Goal: Information Seeking & Learning: Learn about a topic

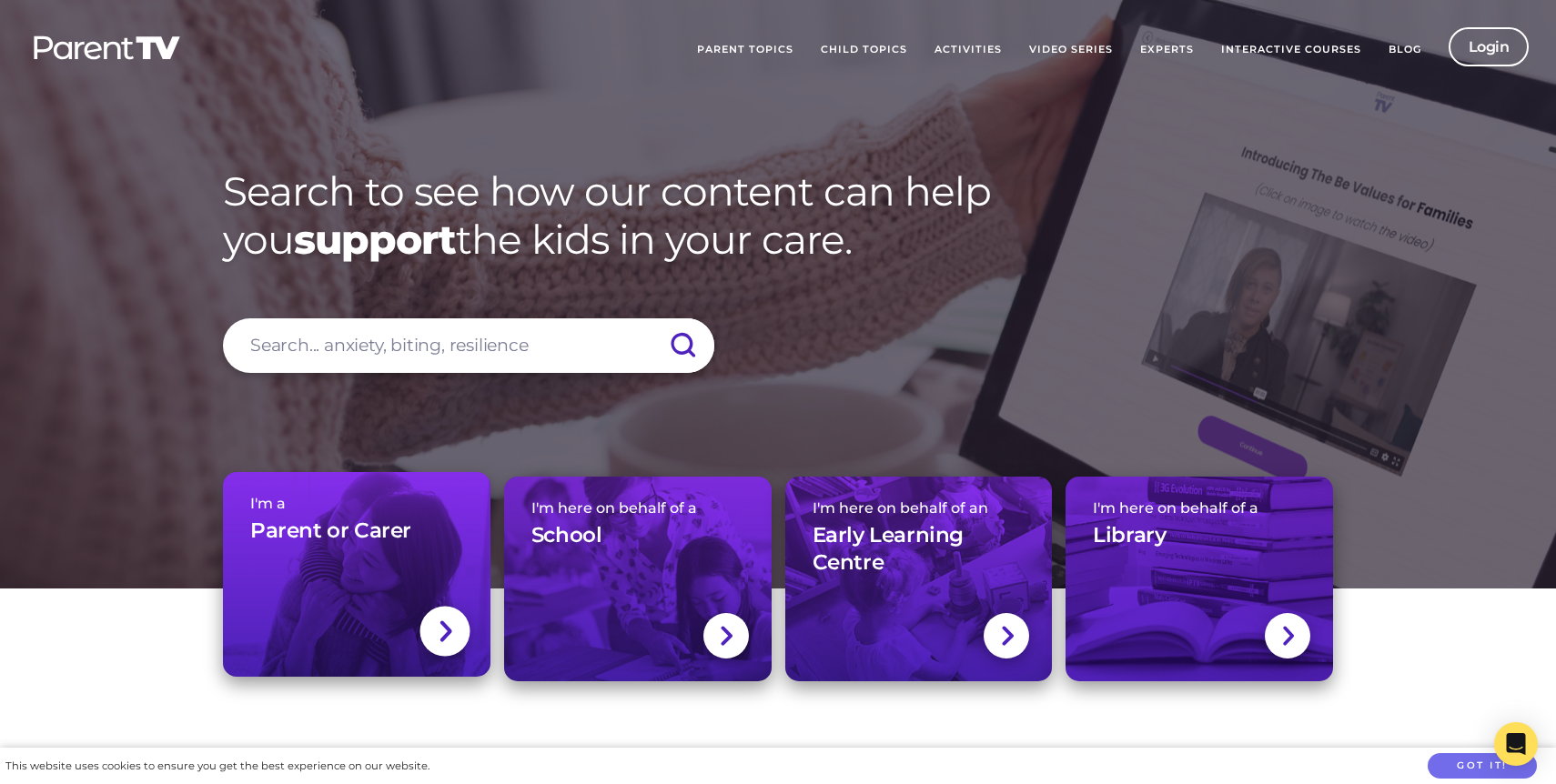
click at [278, 566] on link "I'm a Parent or Carer" at bounding box center [356, 574] width 267 height 205
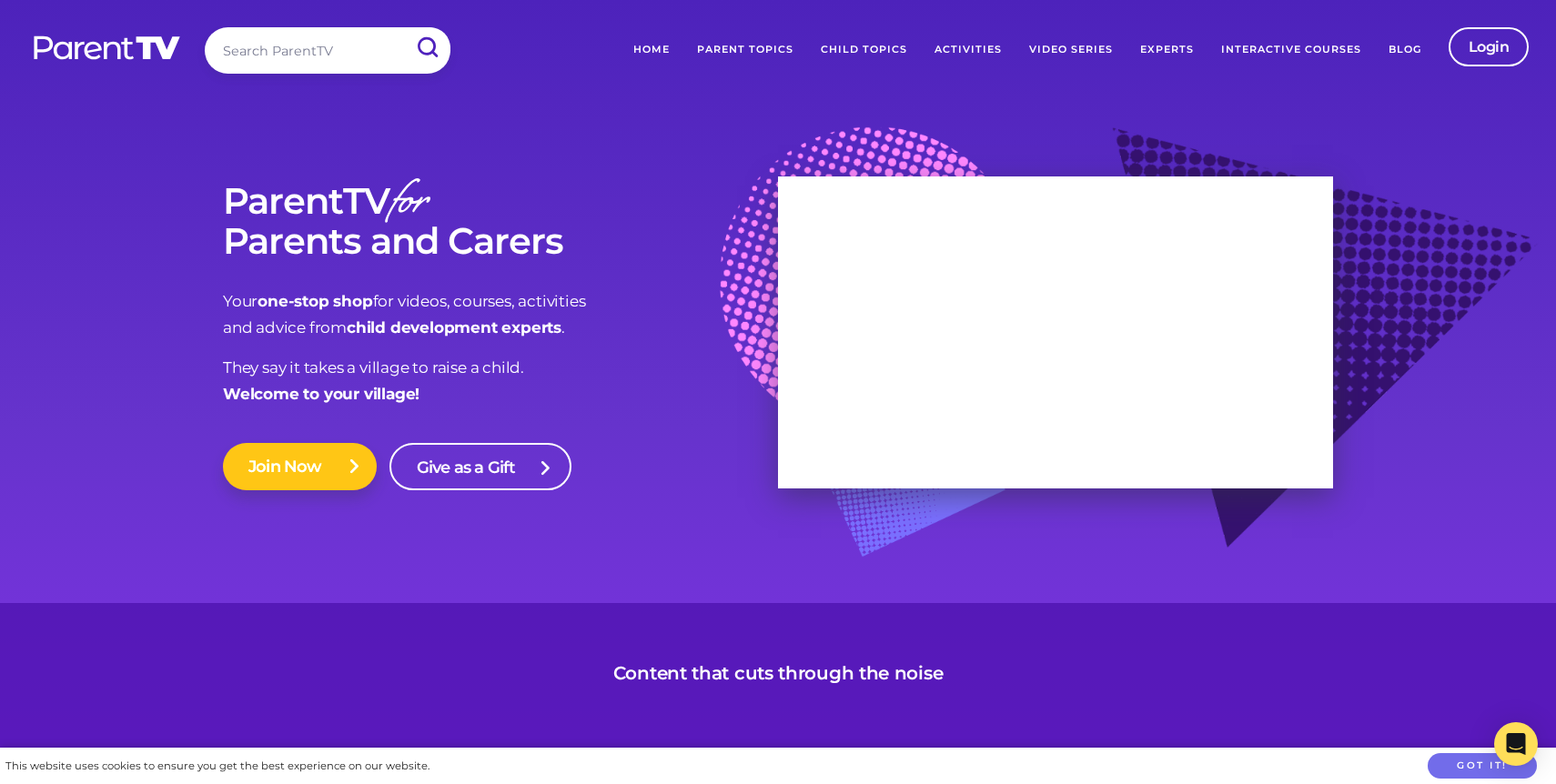
click at [322, 486] on link "Join Now" at bounding box center [300, 467] width 154 height 47
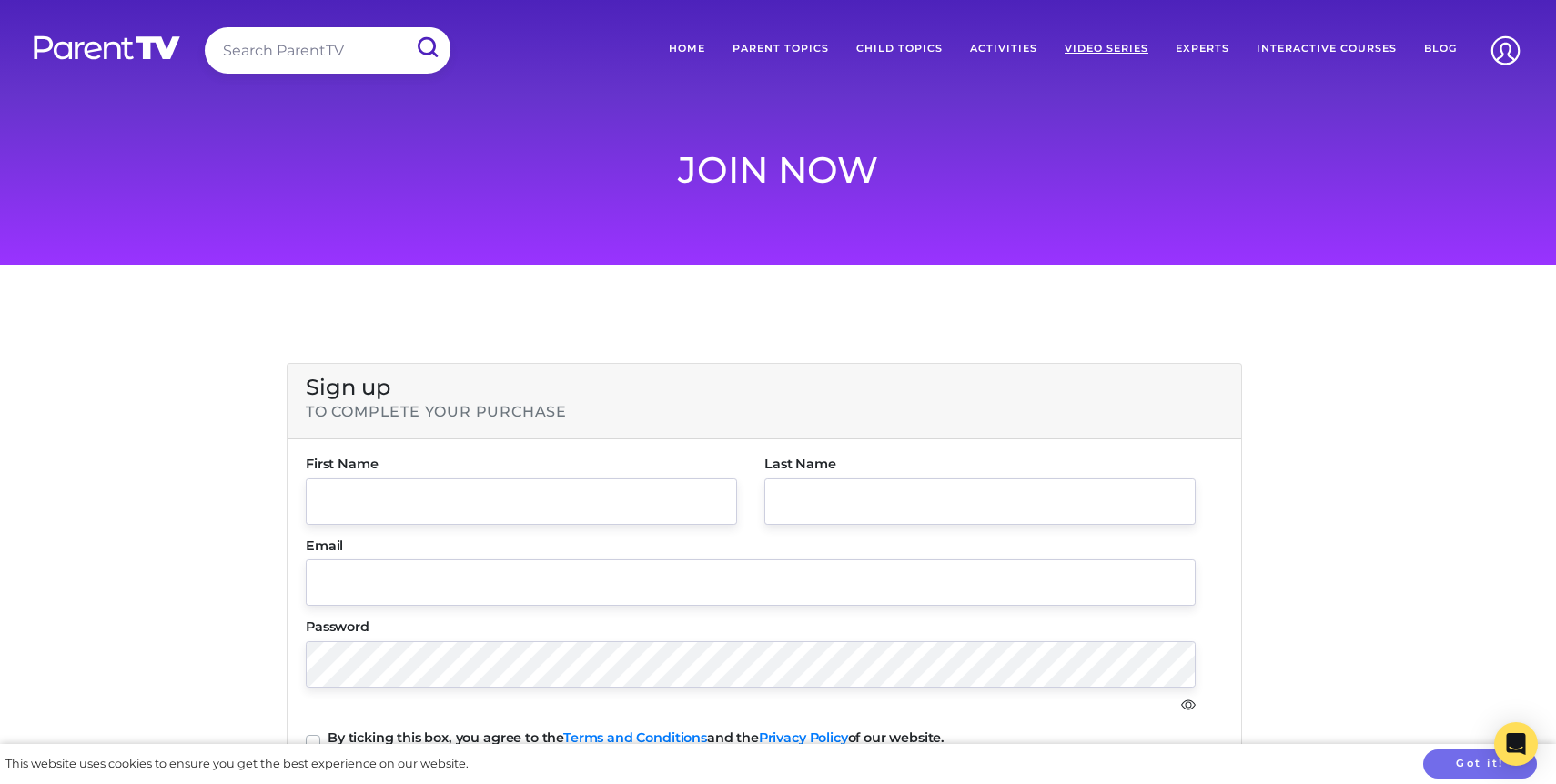
click at [1133, 53] on link "Video Series" at bounding box center [1106, 48] width 111 height 42
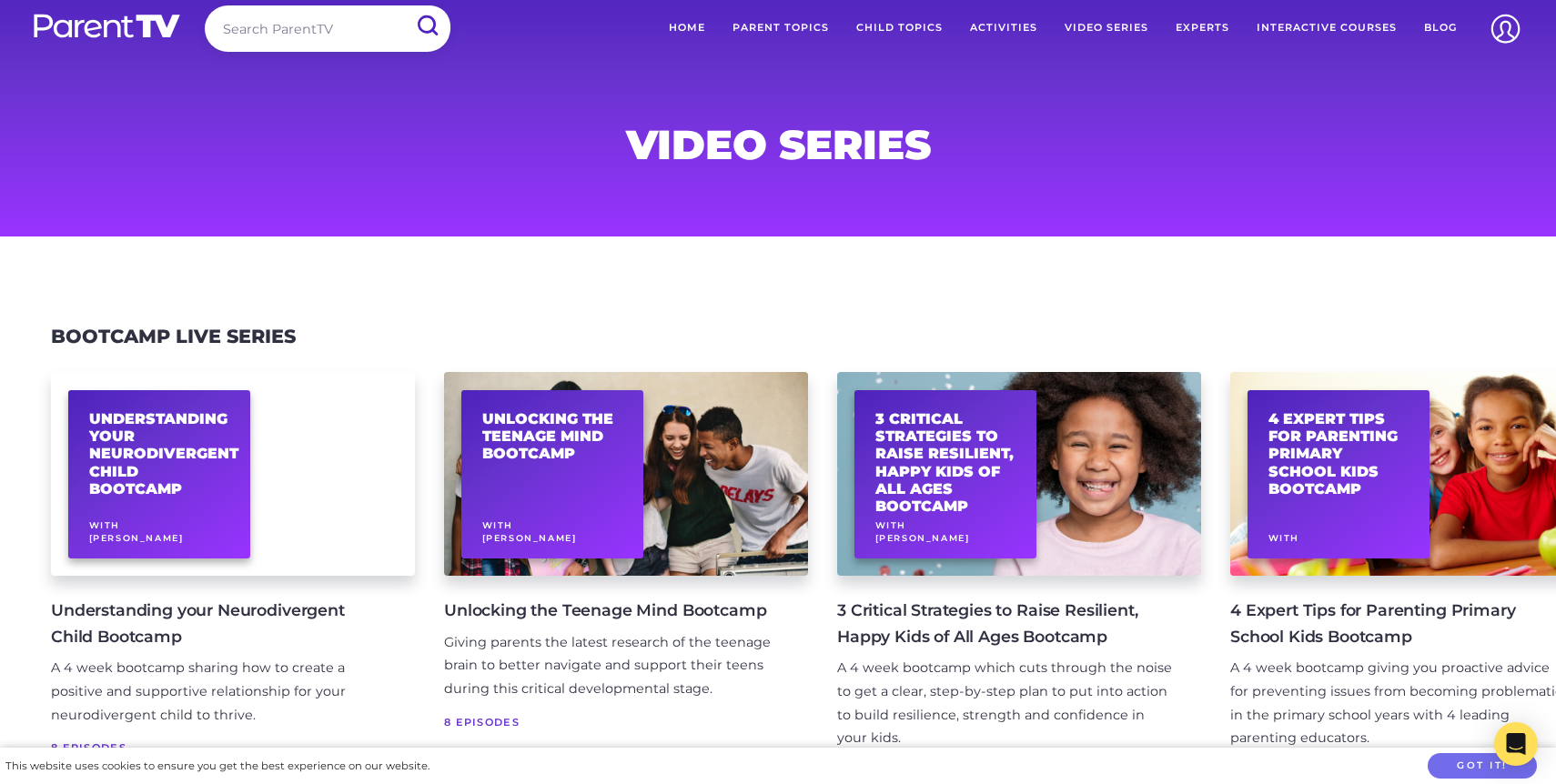
scroll to position [24, 0]
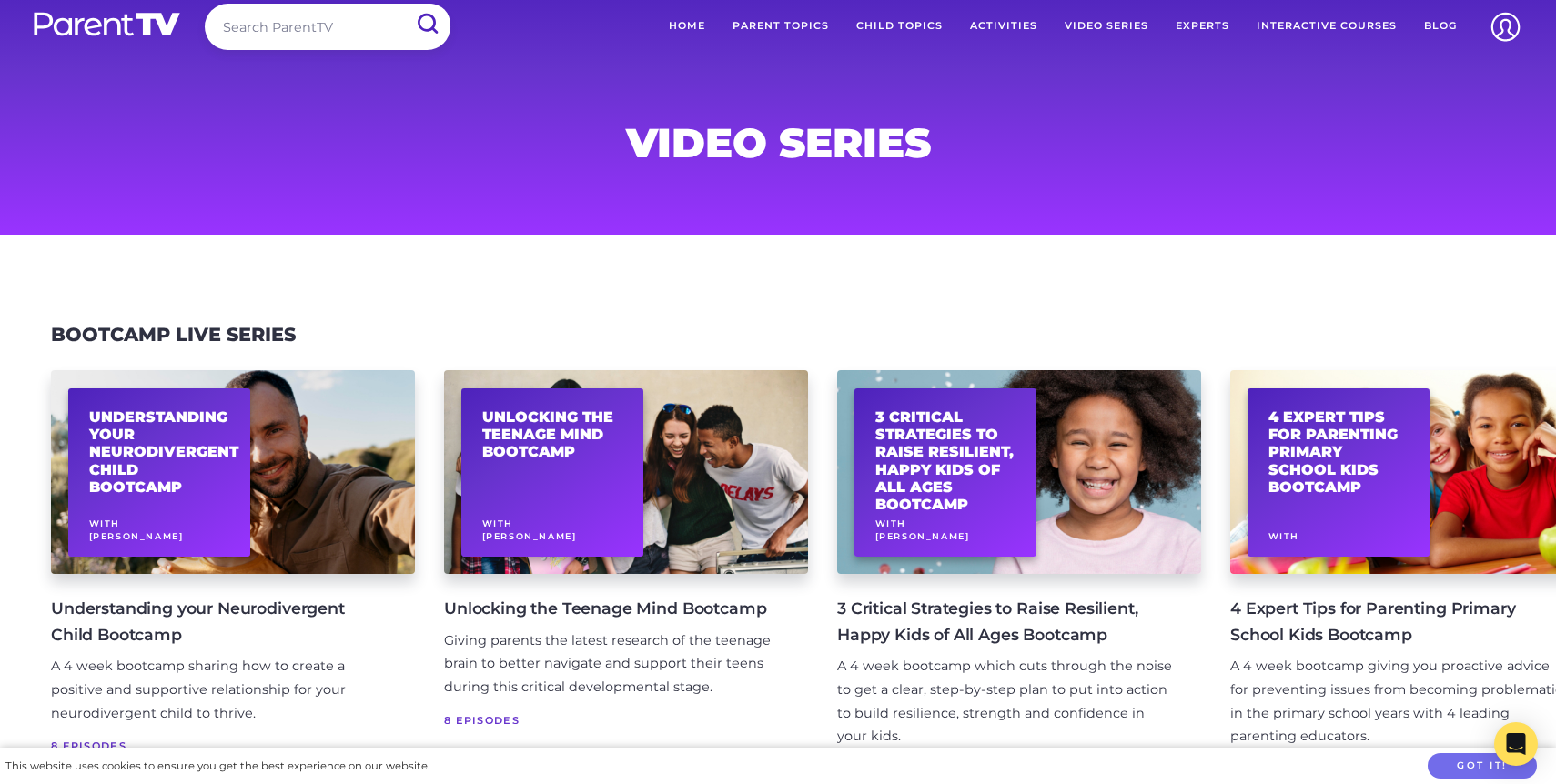
click at [322, 34] on input "search" at bounding box center [327, 27] width 245 height 46
type input "seen"
click at [403, 4] on input "submit" at bounding box center [427, 25] width 47 height 41
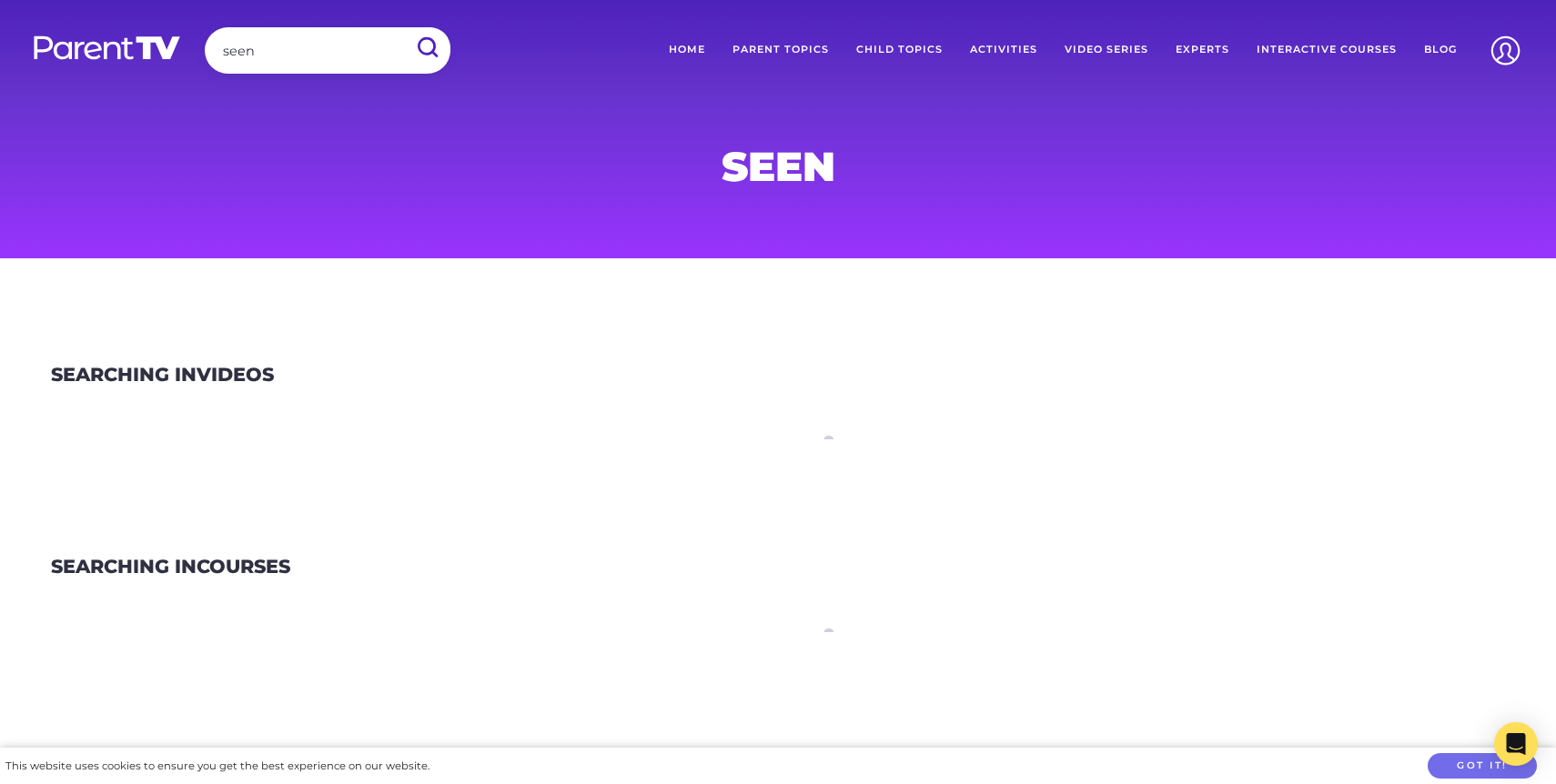
click at [169, 439] on section "Searching in Videos" at bounding box center [778, 398] width 1556 height 193
